Goal: Information Seeking & Learning: Learn about a topic

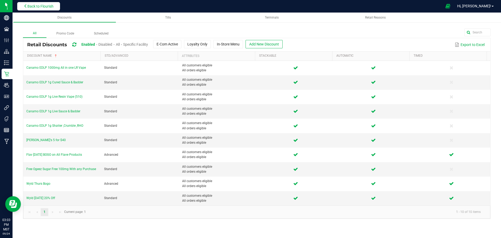
click at [39, 5] on span "Back to Flourish" at bounding box center [40, 6] width 26 height 4
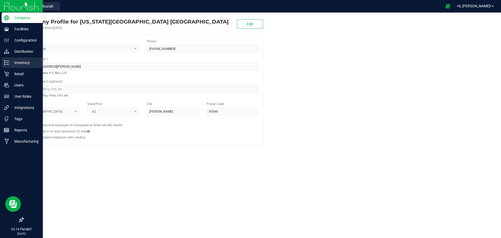
click at [19, 63] on p "Inventory" at bounding box center [24, 63] width 31 height 6
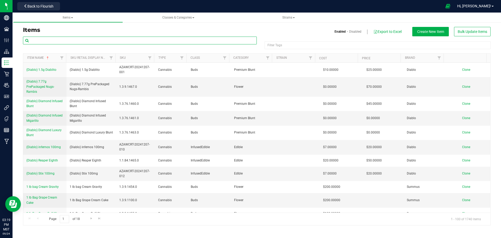
click at [89, 42] on input "text" at bounding box center [140, 41] width 234 height 8
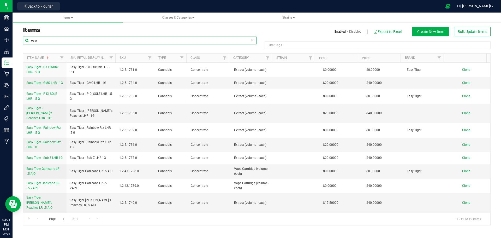
type input "easy"
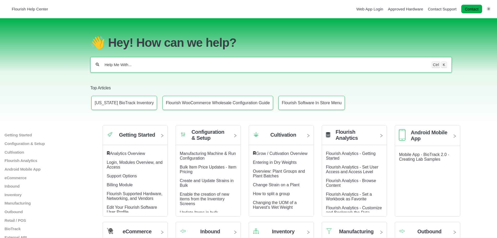
click at [107, 62] on input "Help Me With..." at bounding box center [265, 64] width 323 height 5
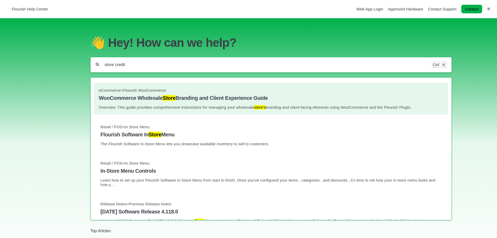
scroll to position [131, 0]
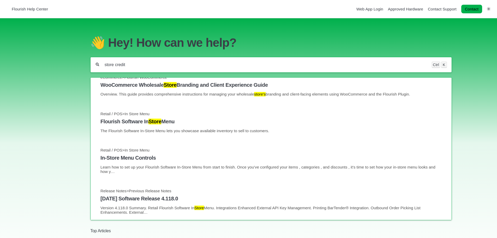
click at [116, 64] on input "store credit" at bounding box center [265, 64] width 323 height 5
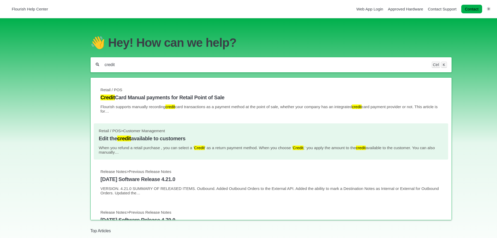
type input "credit"
click at [131, 136] on mark "credit" at bounding box center [124, 139] width 14 height 6
